Goal: Task Accomplishment & Management: Use online tool/utility

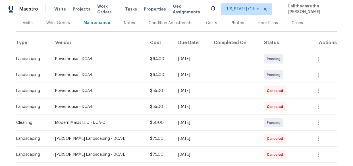
scroll to position [155, 0]
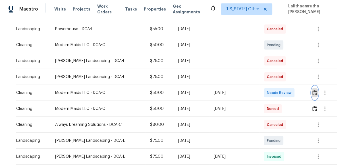
click at [315, 86] on button "button" at bounding box center [315, 93] width 7 height 14
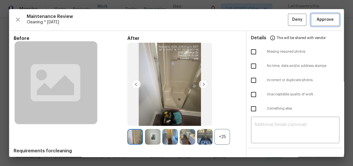
click at [323, 20] on span "Approve" at bounding box center [325, 19] width 17 height 7
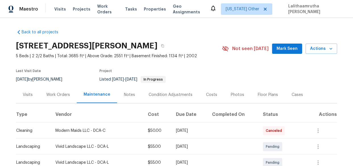
scroll to position [51, 0]
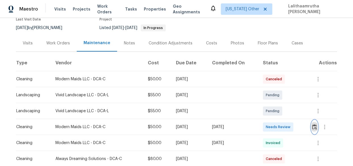
click at [311, 126] on button "button" at bounding box center [314, 127] width 7 height 14
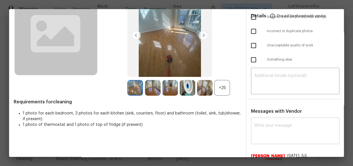
scroll to position [77, 0]
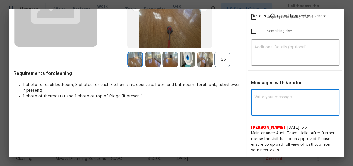
click at [298, 107] on textarea at bounding box center [295, 103] width 82 height 16
paste textarea "Maintenance Audit Team: Hello! After further review the visit has been approved…"
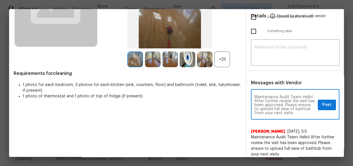
scroll to position [4, 0]
click at [280, 108] on textarea "Maintenance Audit Team: Hello! After further review the visit has been approved…" at bounding box center [284, 105] width 61 height 20
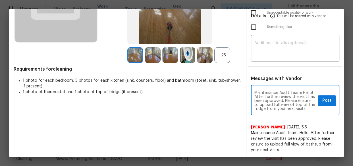
scroll to position [0, 0]
type textarea "Maintenance Audit Team: Hello! After further review the visit has been approved…"
click at [322, 99] on span "Post" at bounding box center [326, 100] width 9 height 7
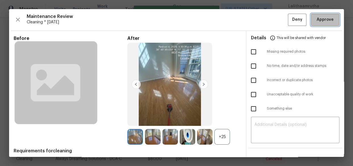
click at [328, 23] on span "Approve" at bounding box center [325, 19] width 17 height 7
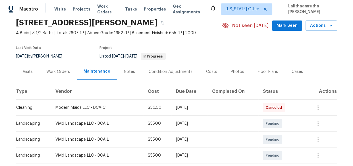
scroll to position [77, 0]
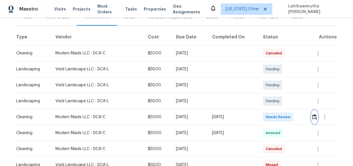
click at [313, 115] on img "button" at bounding box center [314, 116] width 5 height 5
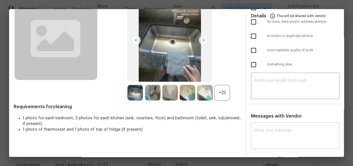
scroll to position [45, 0]
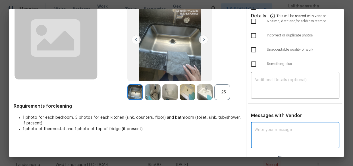
click at [273, 132] on textarea at bounding box center [295, 136] width 82 height 16
paste textarea "Maintenance Audit Team: Hello! After further review the visit has been approved…"
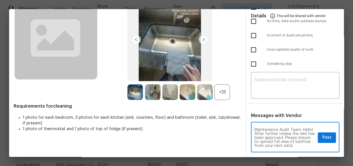
scroll to position [0, 0]
click at [281, 145] on textarea "Maintenance Audit Team: Hello! After further review the visit has been approved…" at bounding box center [284, 138] width 61 height 20
type textarea "Maintenance Audit Team: Hello! After further review the visit has been approved…"
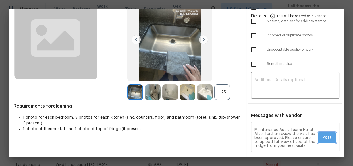
click at [322, 139] on span "Post" at bounding box center [326, 137] width 9 height 7
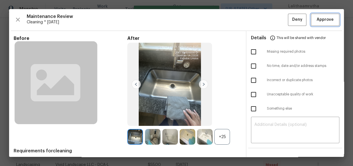
click at [320, 20] on span "Approve" at bounding box center [325, 19] width 17 height 7
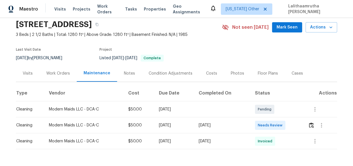
scroll to position [43, 0]
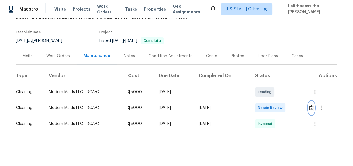
click at [310, 105] on img "button" at bounding box center [311, 107] width 5 height 5
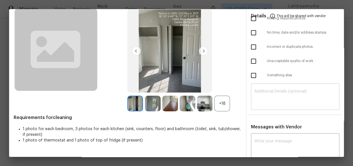
scroll to position [70, 0]
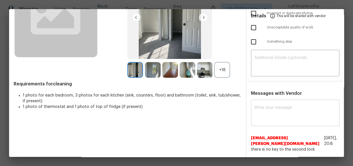
click at [277, 108] on textarea at bounding box center [295, 113] width 82 height 16
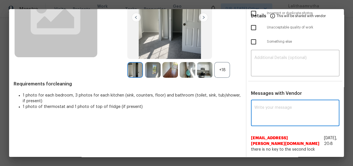
paste textarea "Maintenance Audit Team: Hello! After further review the visit has been approved…"
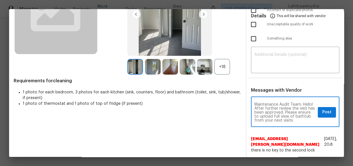
click at [297, 116] on textarea "Maintenance Audit Team: Hello! After further review the visit has been approved…" at bounding box center [284, 112] width 61 height 20
type textarea "Maintenance Audit Team: Hello! After further review the visit has been approved…"
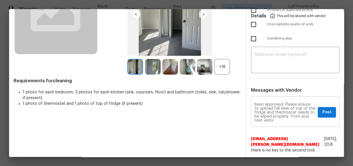
drag, startPoint x: 296, startPoint y: 115, endPoint x: 305, endPoint y: 99, distance: 17.9
click at [305, 99] on div "Maintenance Audit Team: Hello! After further review the visit has been approved…" at bounding box center [295, 112] width 88 height 29
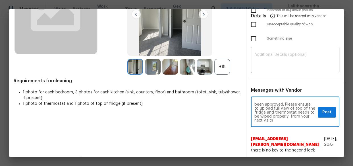
drag, startPoint x: 298, startPoint y: 115, endPoint x: 310, endPoint y: 100, distance: 18.2
click at [310, 100] on div "Maintenance Audit Team: Hello! After further review the visit has been approved…" at bounding box center [295, 112] width 88 height 29
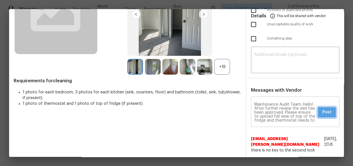
click at [322, 111] on span "Post" at bounding box center [326, 112] width 9 height 7
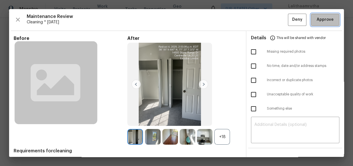
click at [318, 17] on span "Approve" at bounding box center [325, 19] width 17 height 7
